Goal: Task Accomplishment & Management: Complete application form

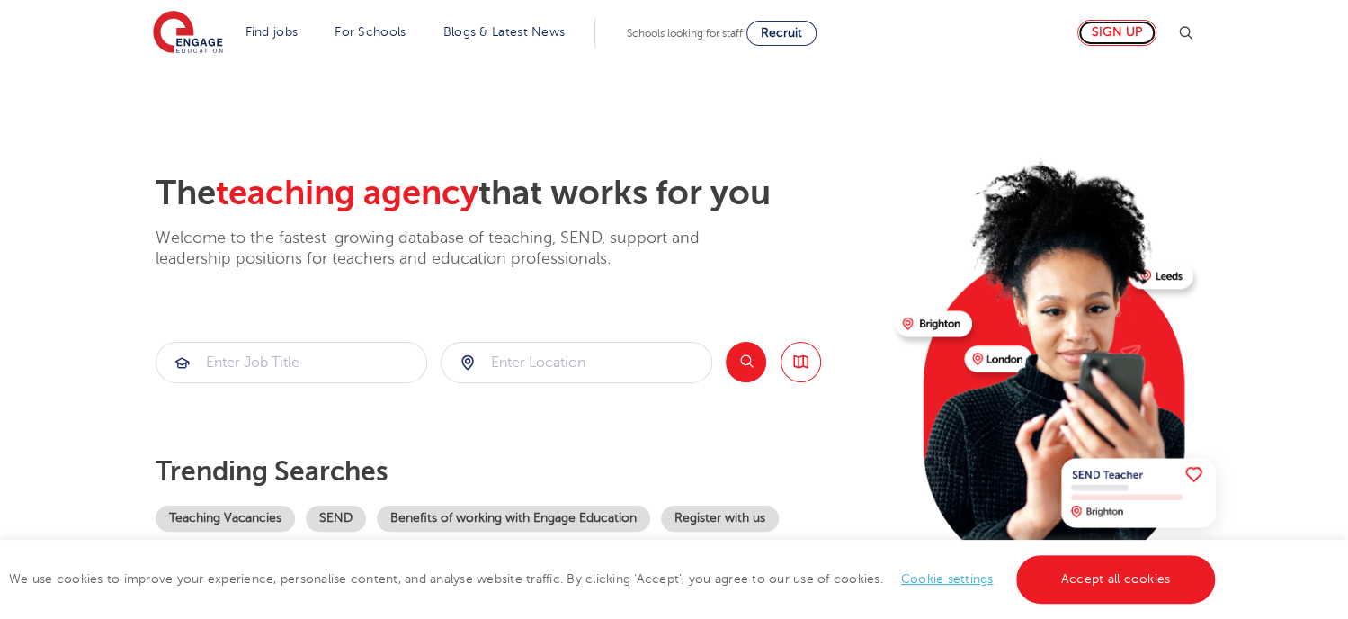
click at [1129, 31] on link "Sign up" at bounding box center [1116, 33] width 79 height 26
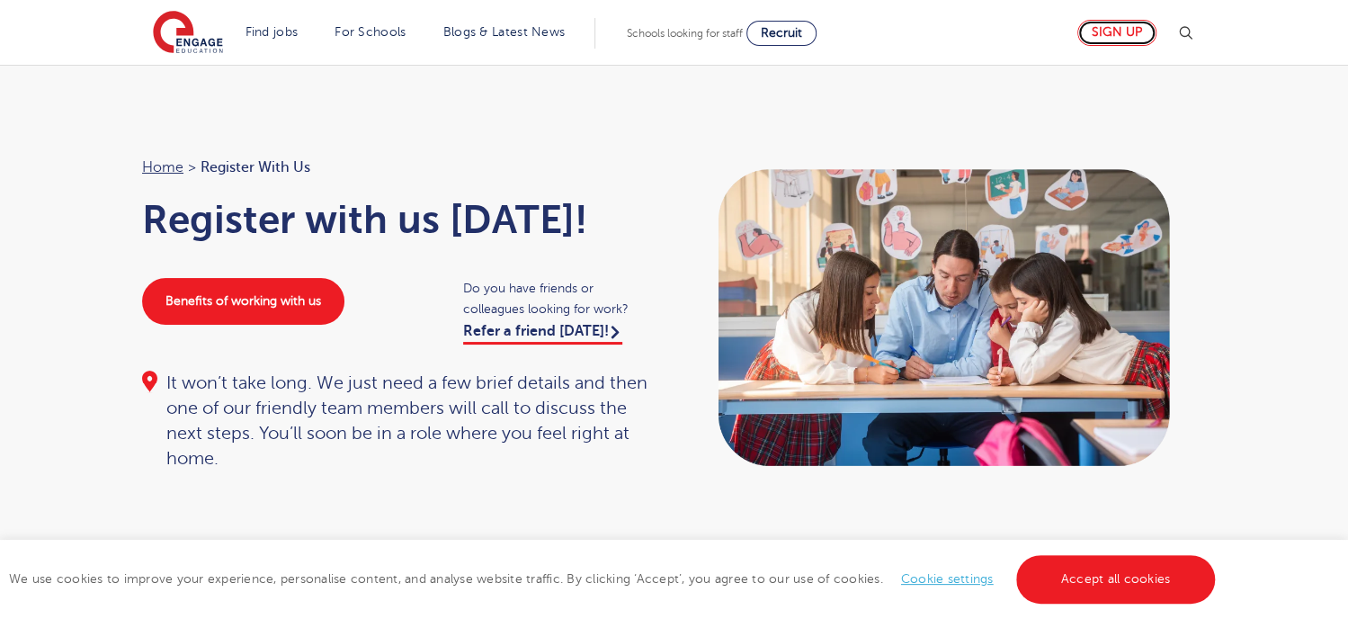
click at [1128, 38] on link "Sign up" at bounding box center [1116, 33] width 79 height 26
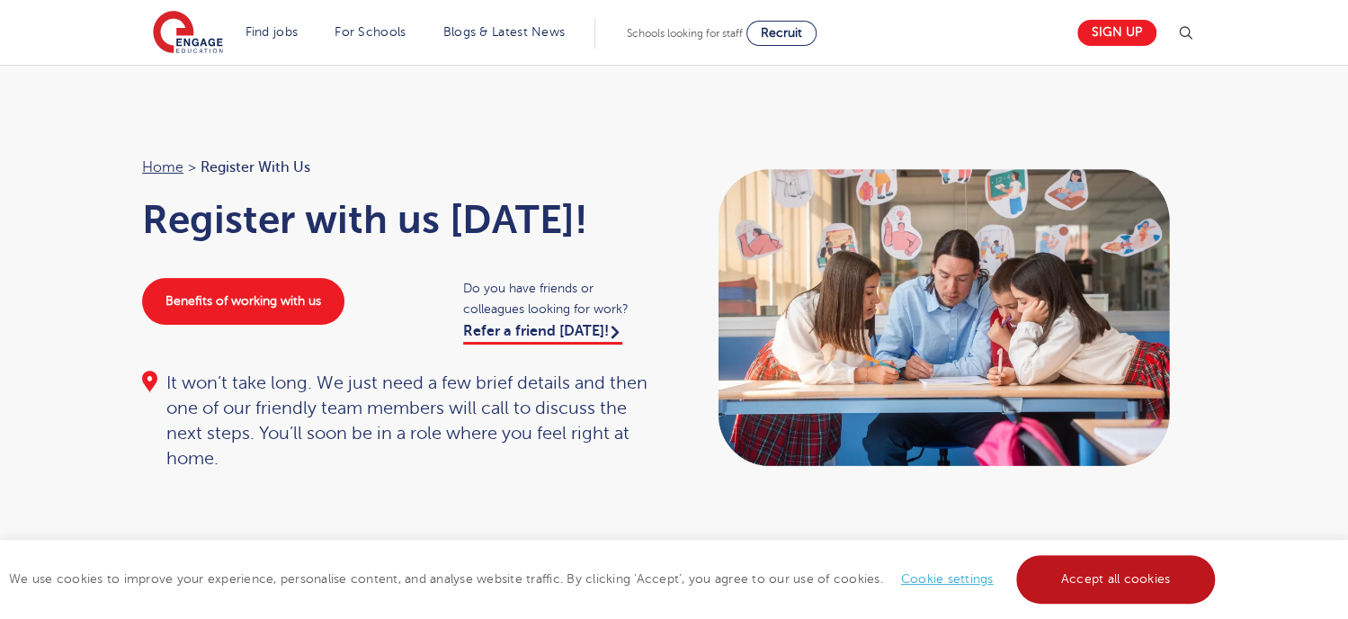
click at [1141, 587] on link "Accept all cookies" at bounding box center [1116, 579] width 200 height 49
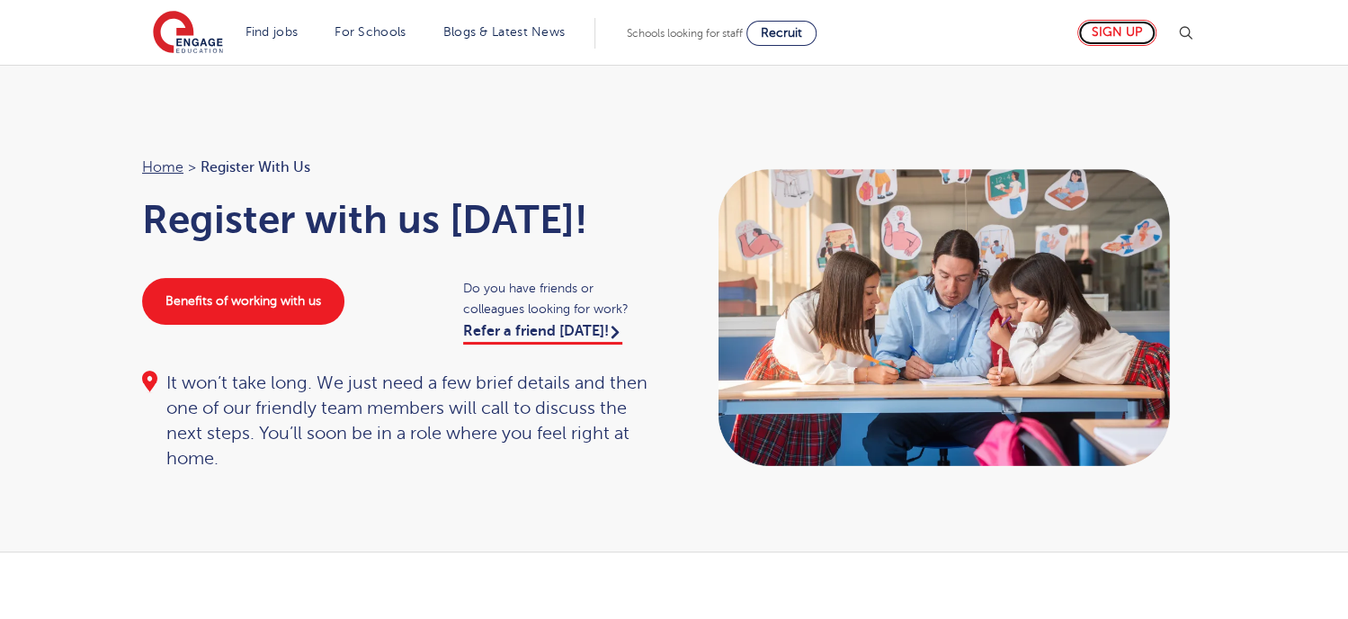
click at [1112, 40] on link "Sign up" at bounding box center [1116, 33] width 79 height 26
click at [1113, 40] on link "Sign up" at bounding box center [1116, 33] width 79 height 26
click at [180, 27] on img at bounding box center [188, 33] width 70 height 45
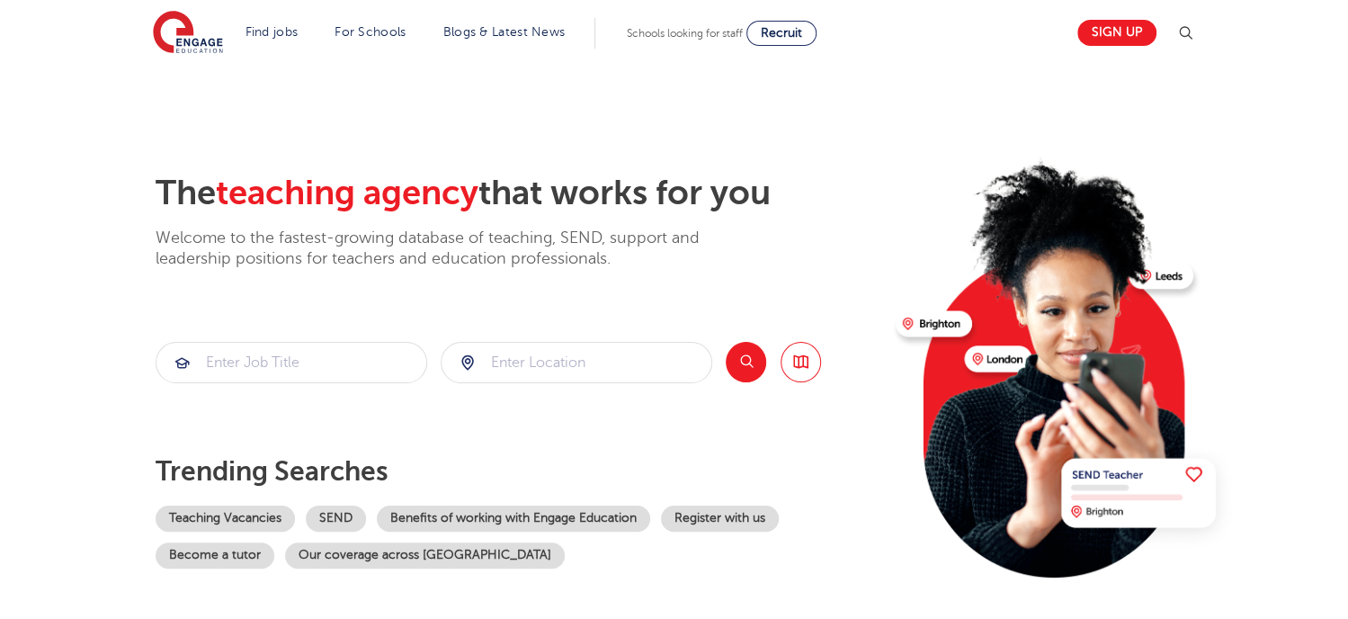
click at [151, 13] on header "Find jobs All vacancies We have one of the UK's largest database. and with hund…" at bounding box center [674, 32] width 1348 height 65
